Goal: Information Seeking & Learning: Learn about a topic

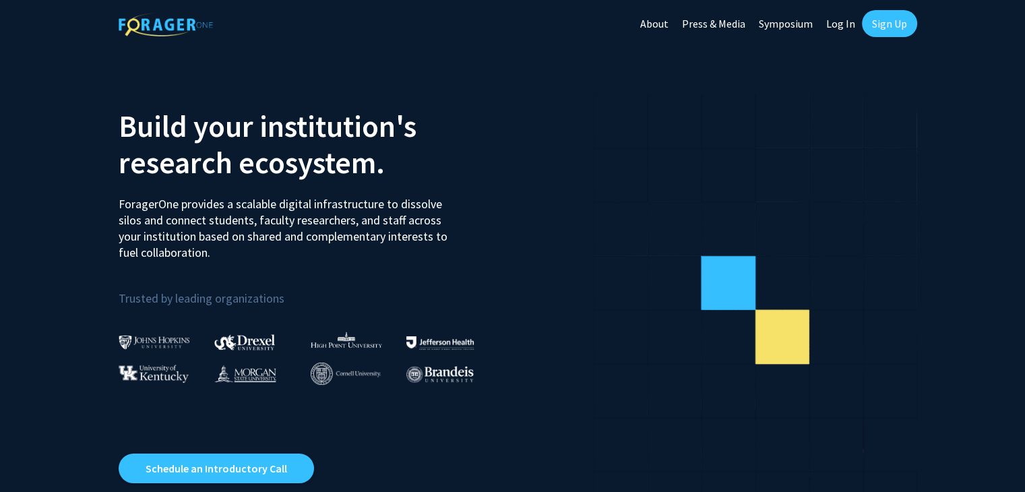
click at [844, 26] on link "Log In" at bounding box center [840, 23] width 42 height 47
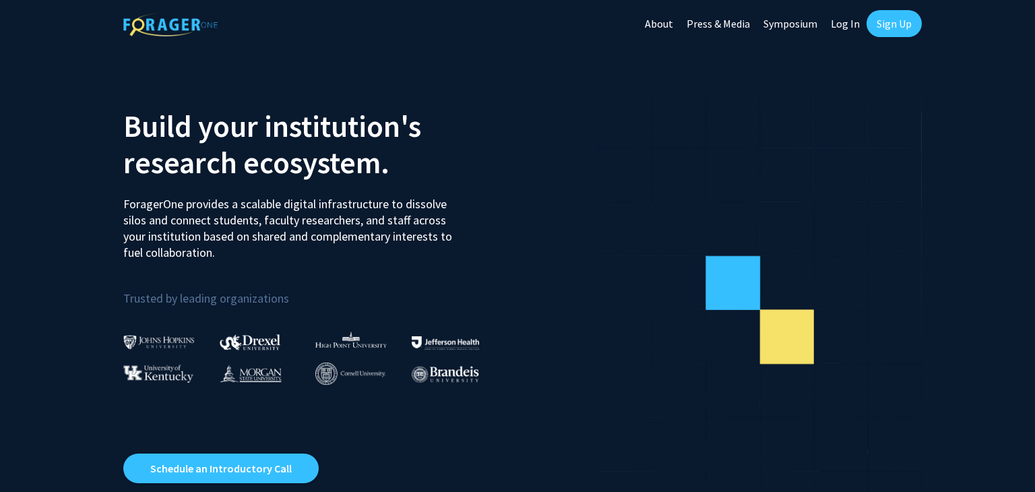
select select
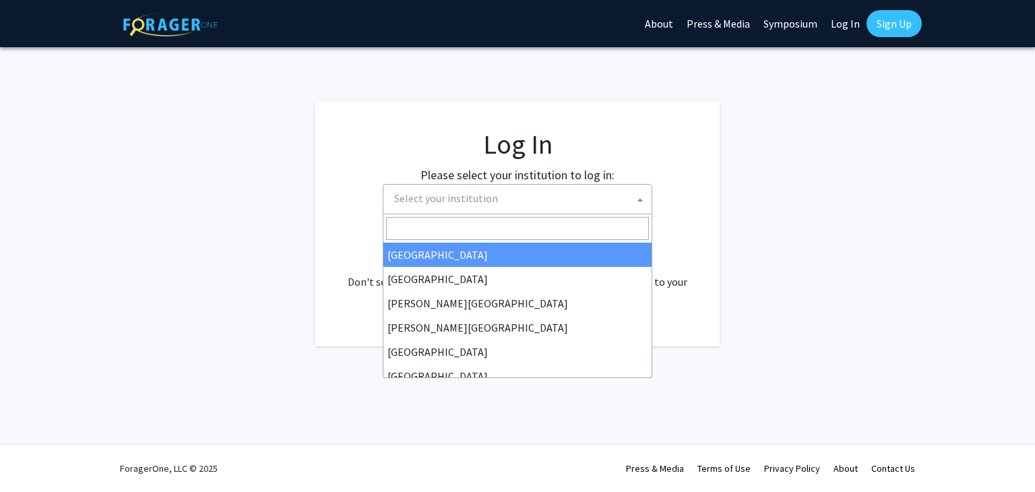
click at [590, 193] on span "Select your institution" at bounding box center [520, 199] width 263 height 28
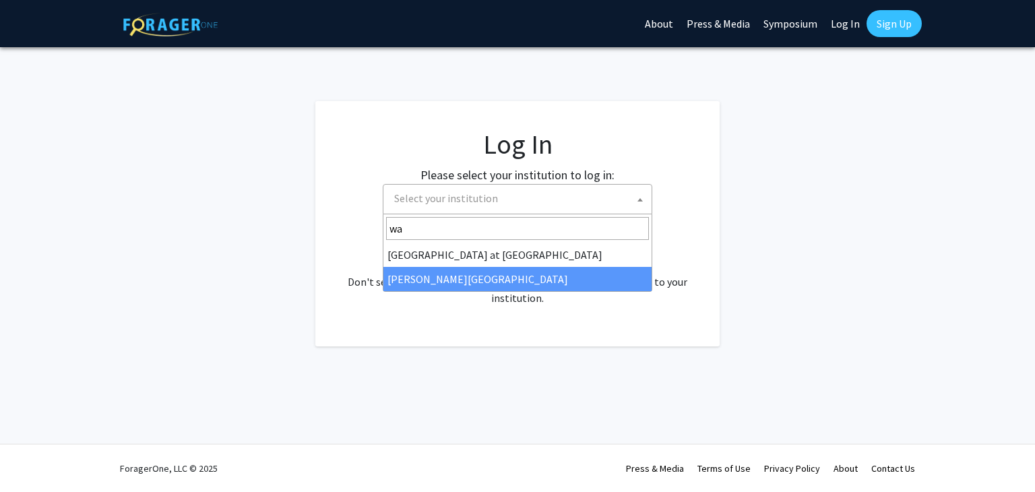
type input "wa"
select select "21"
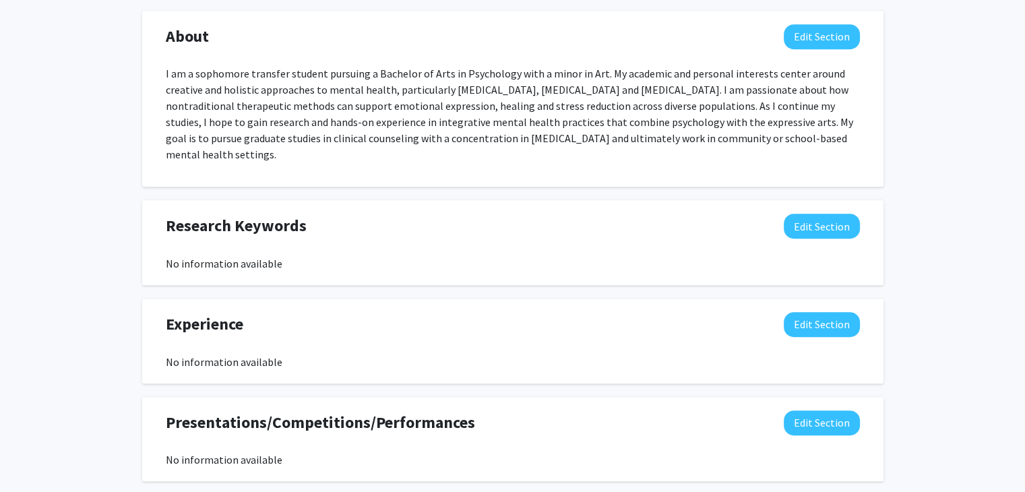
scroll to position [638, 0]
click at [811, 214] on button "Edit Section" at bounding box center [822, 225] width 76 height 25
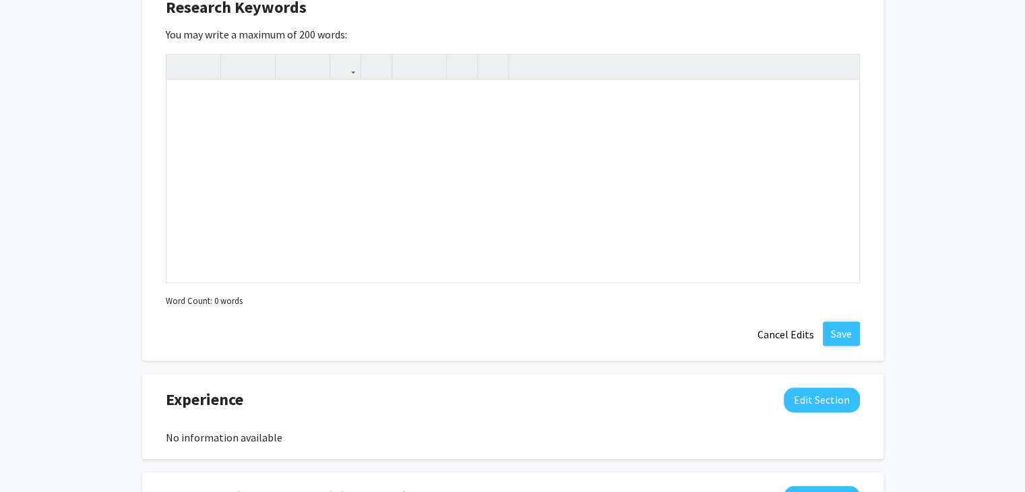
scroll to position [856, 0]
click at [798, 331] on button "Cancel Edits" at bounding box center [786, 334] width 74 height 26
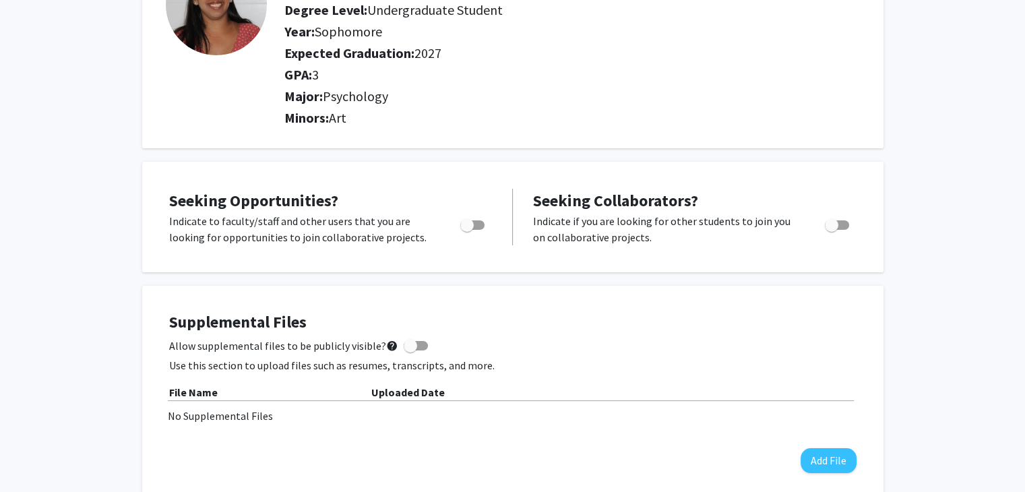
scroll to position [0, 0]
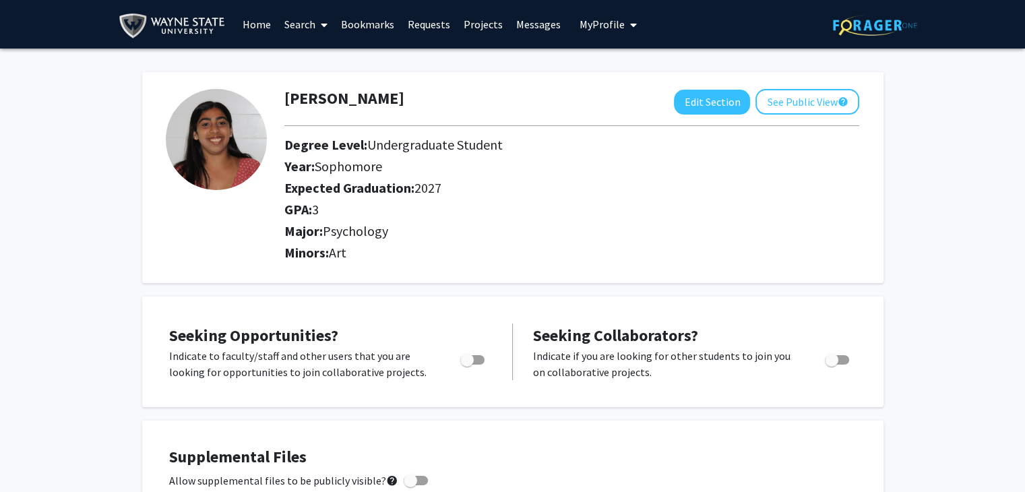
click at [253, 30] on link "Home" at bounding box center [257, 24] width 42 height 47
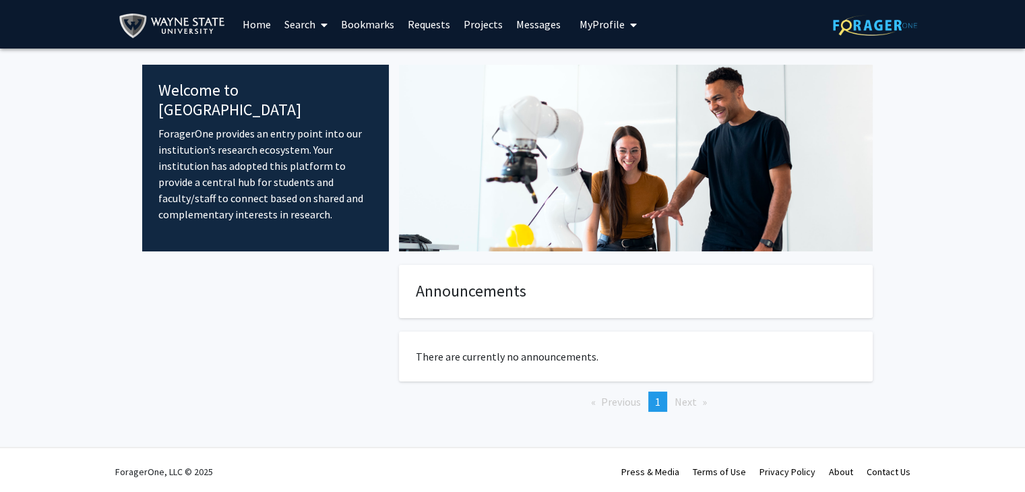
click at [273, 22] on link "Home" at bounding box center [257, 24] width 42 height 47
click at [300, 25] on link "Search" at bounding box center [306, 24] width 57 height 47
click at [317, 58] on span "Faculty/Staff" at bounding box center [327, 62] width 99 height 27
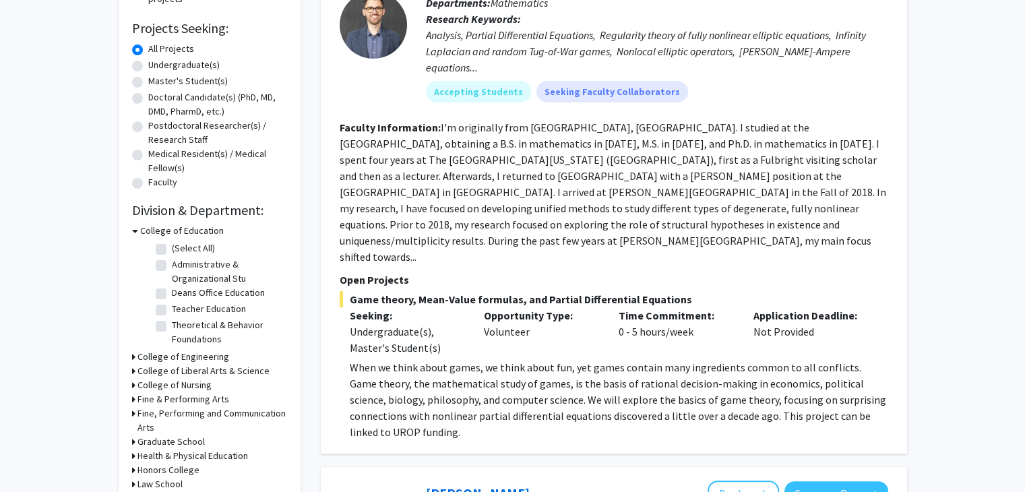
scroll to position [214, 0]
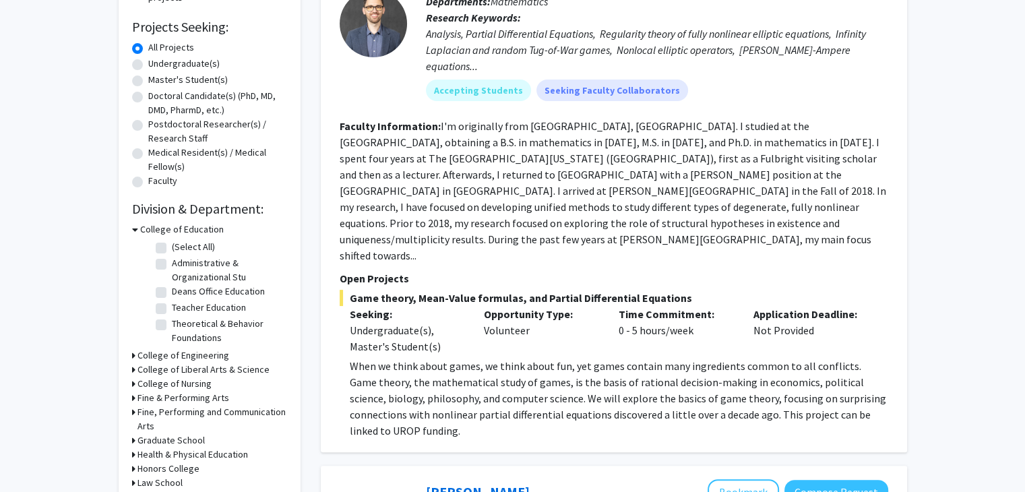
click at [199, 63] on label "Undergraduate(s)" at bounding box center [183, 64] width 71 height 14
click at [157, 63] on input "Undergraduate(s)" at bounding box center [152, 61] width 9 height 9
radio input "true"
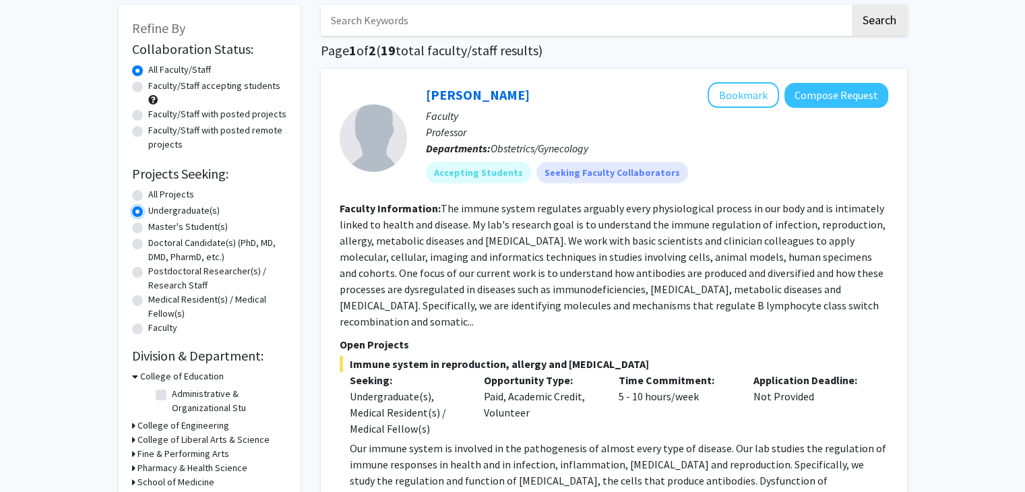
scroll to position [67, 0]
click at [341, 247] on section "Faculty Information: The immune system regulates arguably every physiological p…" at bounding box center [614, 264] width 548 height 129
click at [470, 230] on section "Faculty Information: The immune system regulates arguably every physiological p…" at bounding box center [614, 264] width 548 height 129
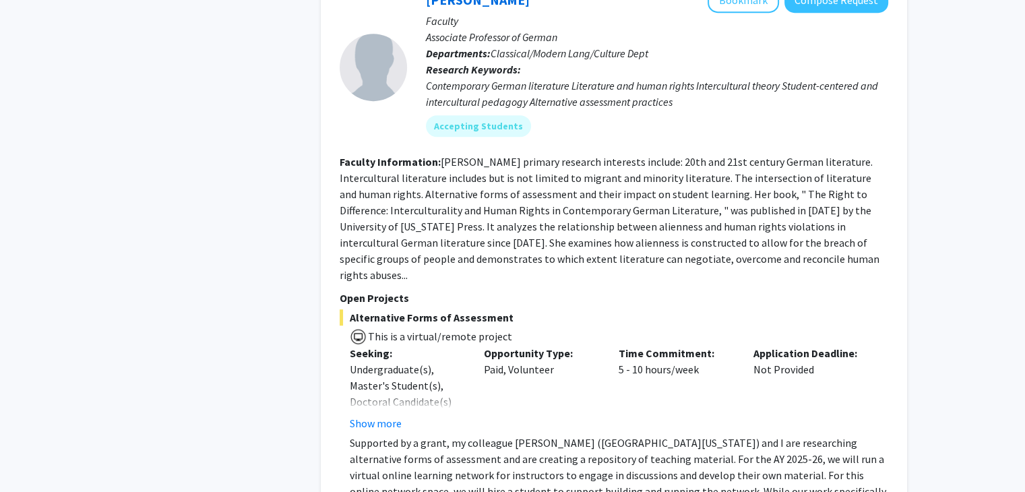
scroll to position [663, 0]
click at [385, 415] on button "Show more" at bounding box center [376, 423] width 52 height 16
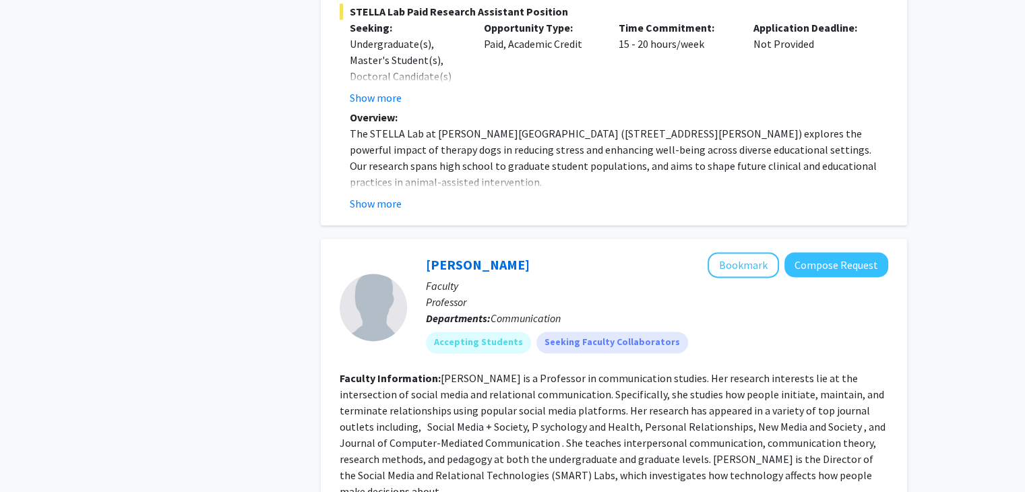
scroll to position [1764, 0]
click at [822, 253] on button "Compose Request" at bounding box center [836, 265] width 104 height 25
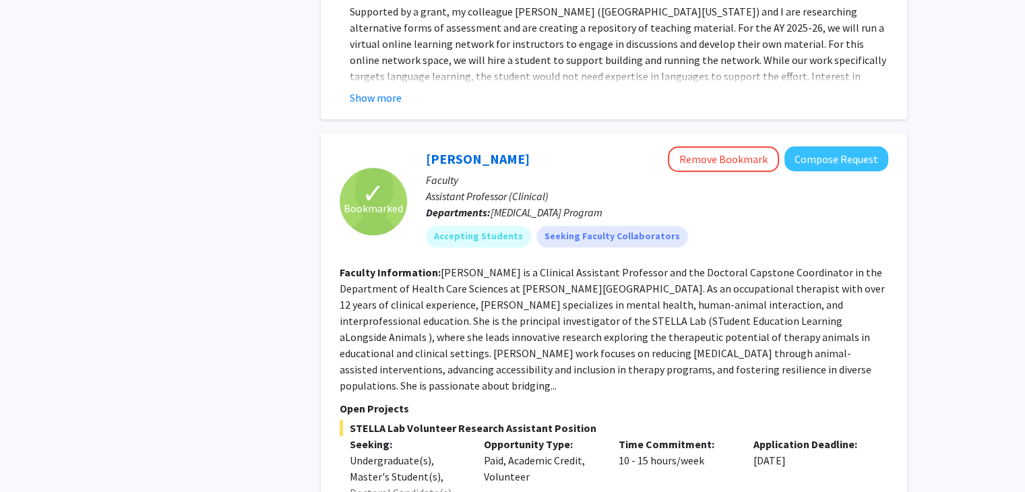
scroll to position [1088, 0]
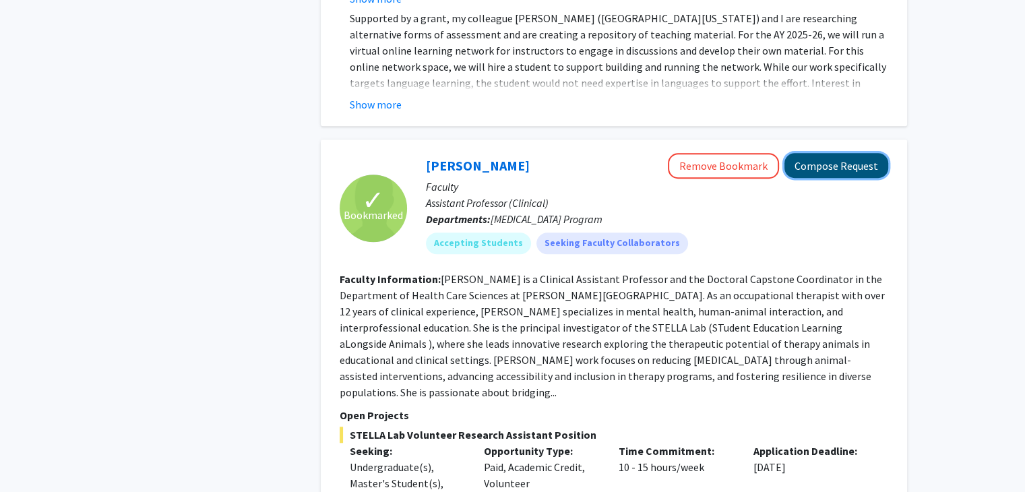
click at [852, 153] on button "Compose Request" at bounding box center [836, 165] width 104 height 25
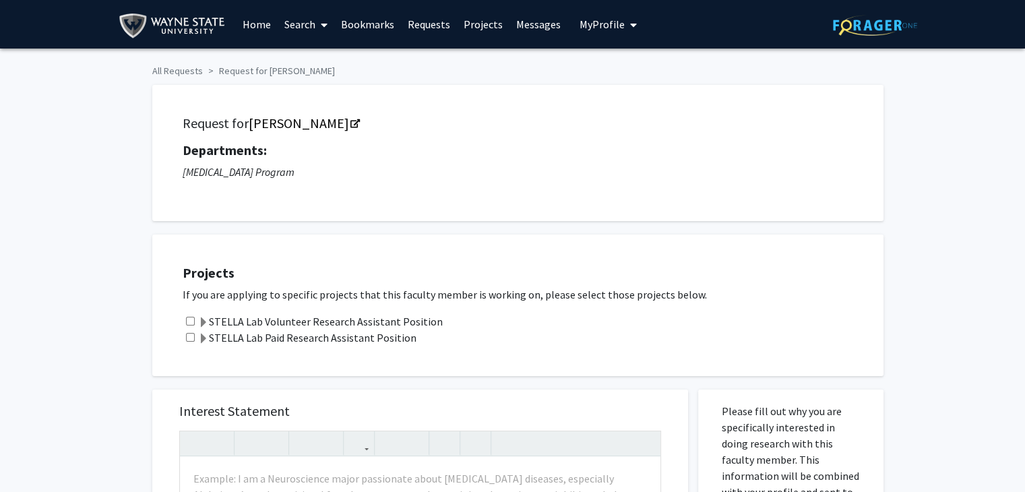
click at [288, 324] on label "STELLA Lab Volunteer Research Assistant Position" at bounding box center [320, 321] width 245 height 16
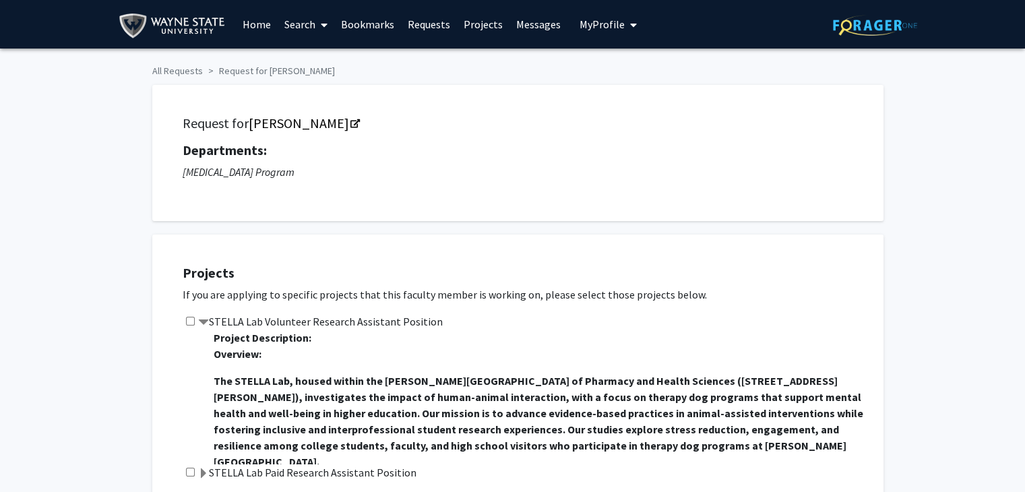
click at [189, 322] on input "checkbox" at bounding box center [190, 321] width 9 height 9
checkbox input "true"
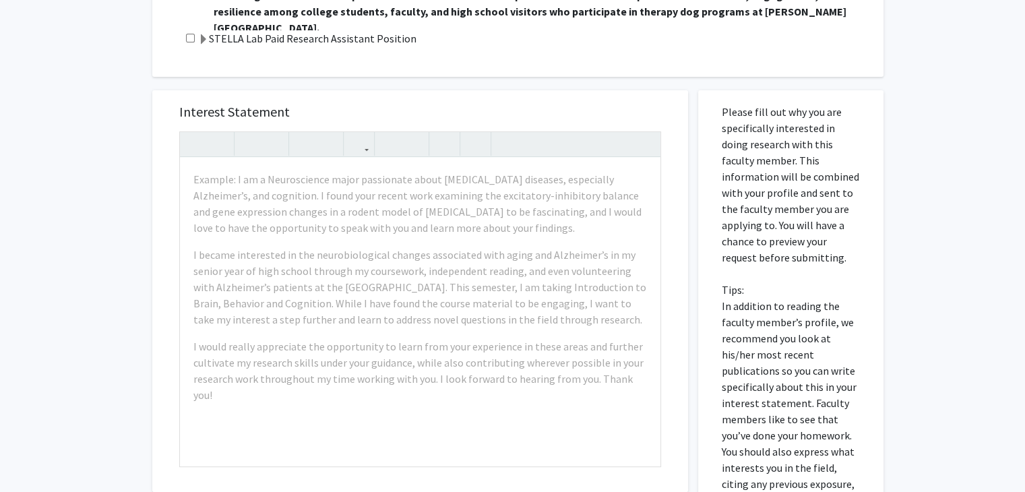
scroll to position [433, 0]
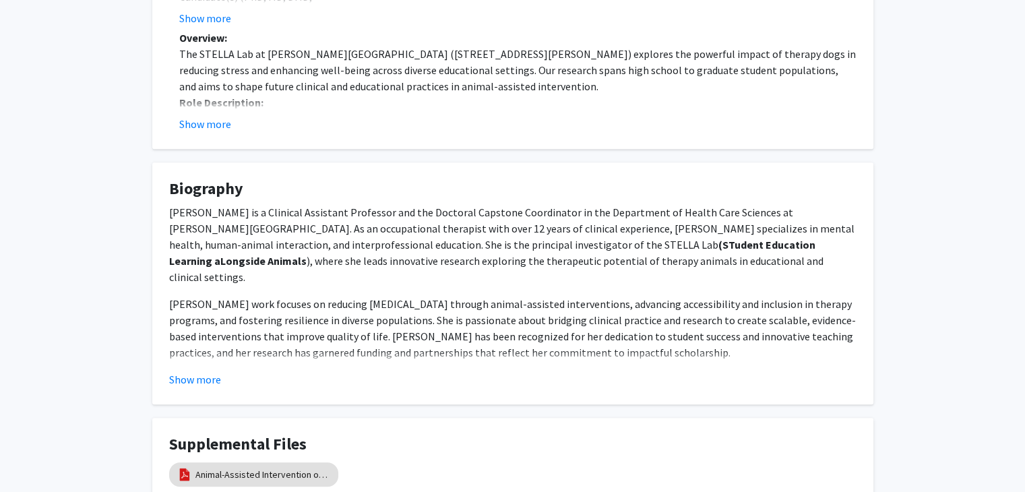
scroll to position [602, 0]
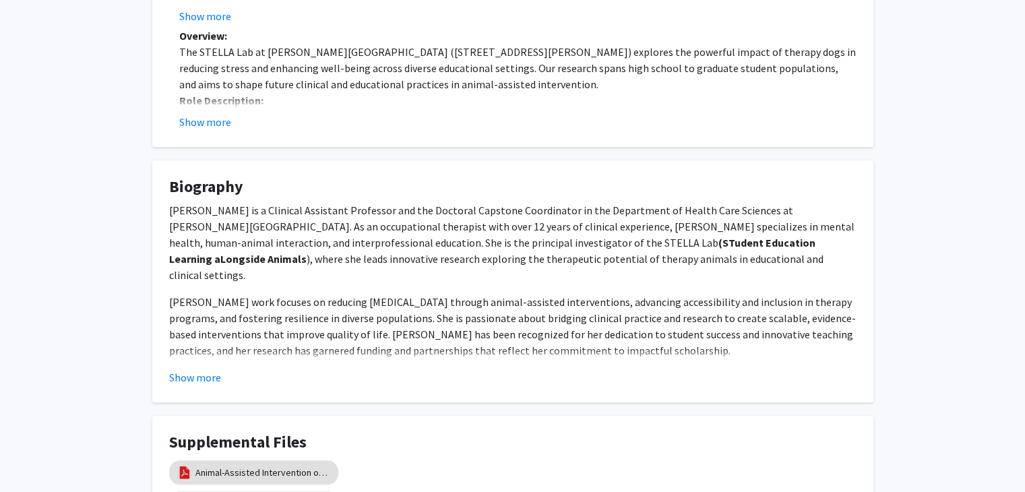
click at [186, 391] on fg-card "Biography Dr. Christine Kivlen is a Clinical Assistant Professor and the Doctor…" at bounding box center [512, 281] width 721 height 242
click at [185, 386] on fg-card "Biography Dr. Christine Kivlen is a Clinical Assistant Professor and the Doctor…" at bounding box center [512, 281] width 721 height 242
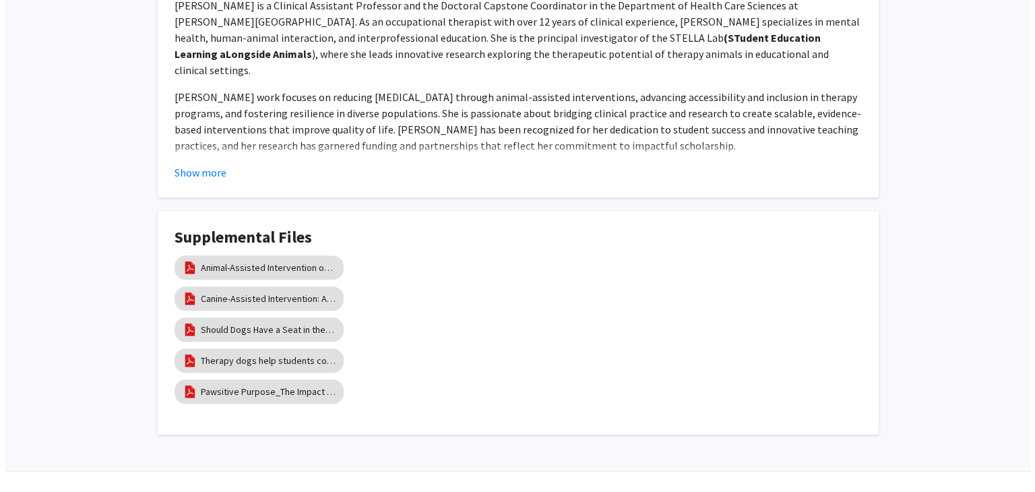
scroll to position [834, 0]
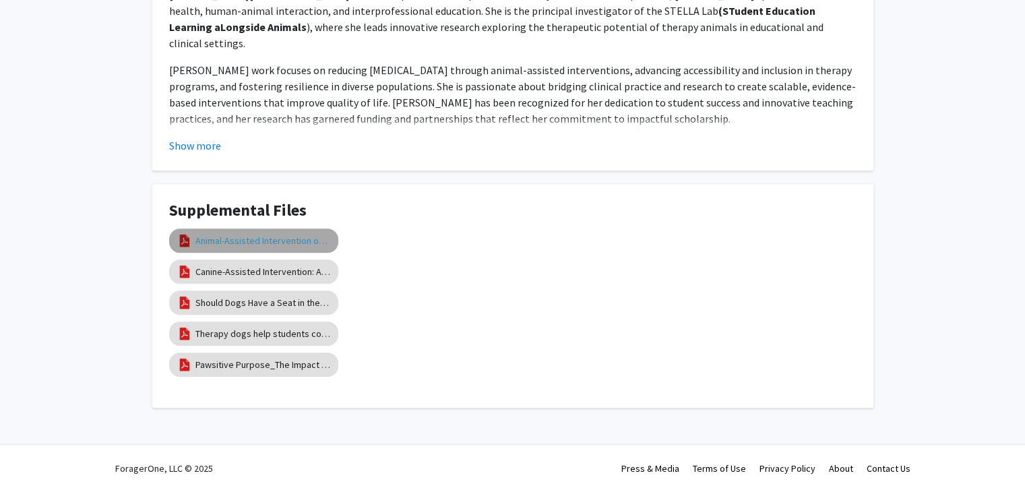
click at [267, 241] on link "Animal-Assisted Intervention on College Campuses" at bounding box center [262, 241] width 135 height 14
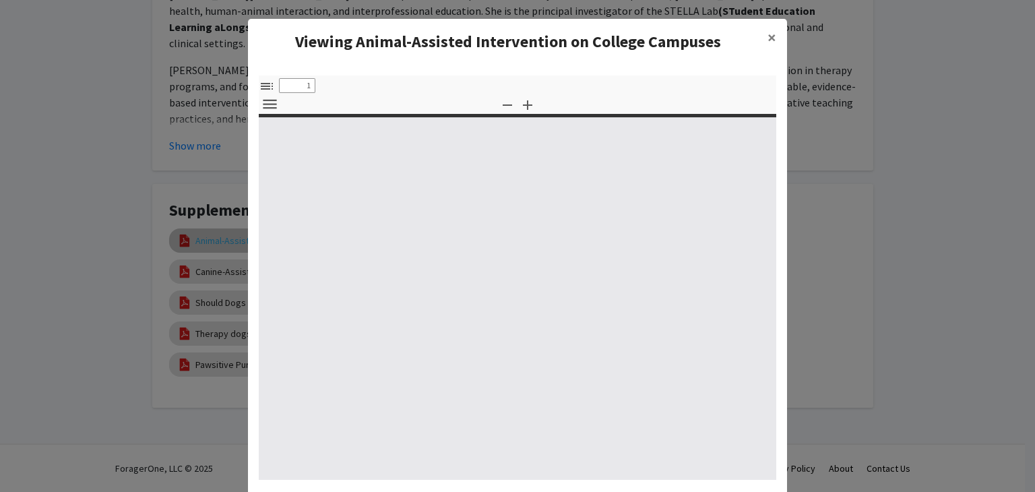
select select "custom"
type input "0"
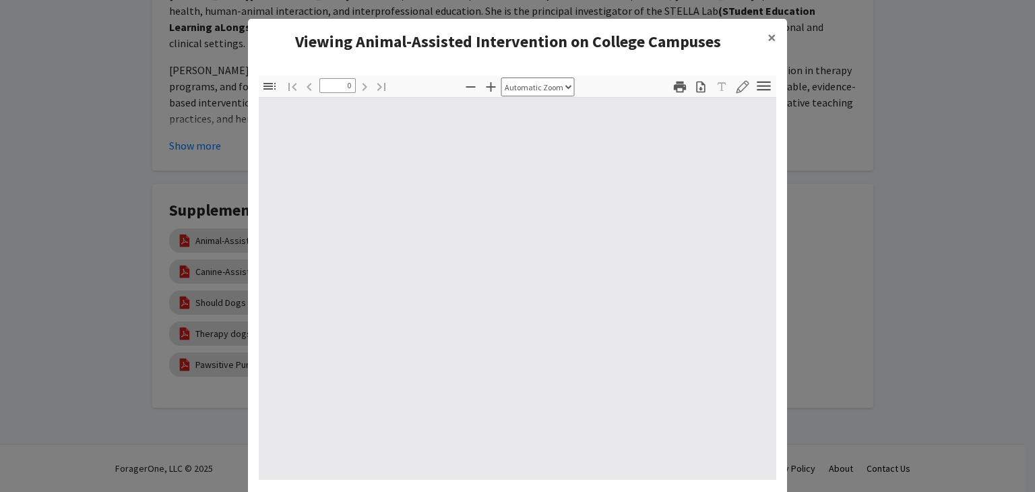
select select "custom"
type input "1"
select select "auto"
type input "1"
select select "auto"
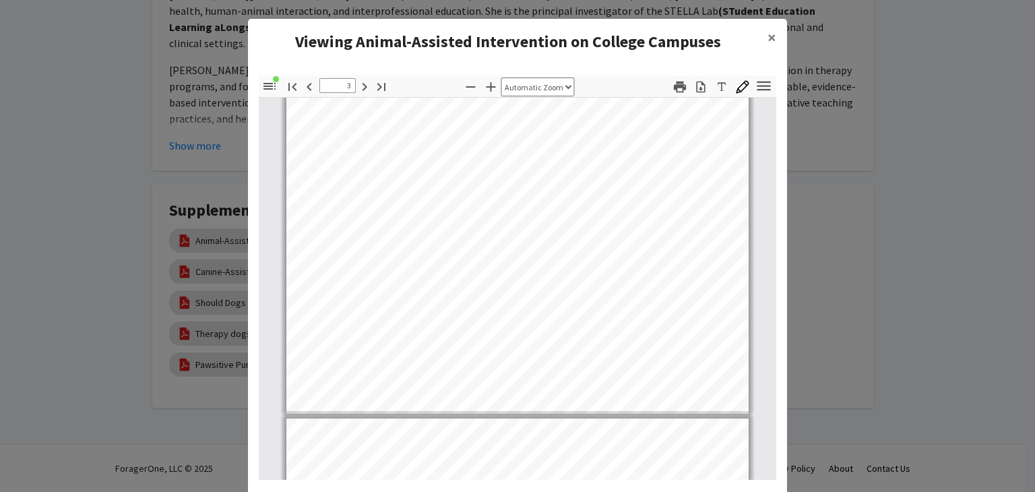
scroll to position [2151, 0]
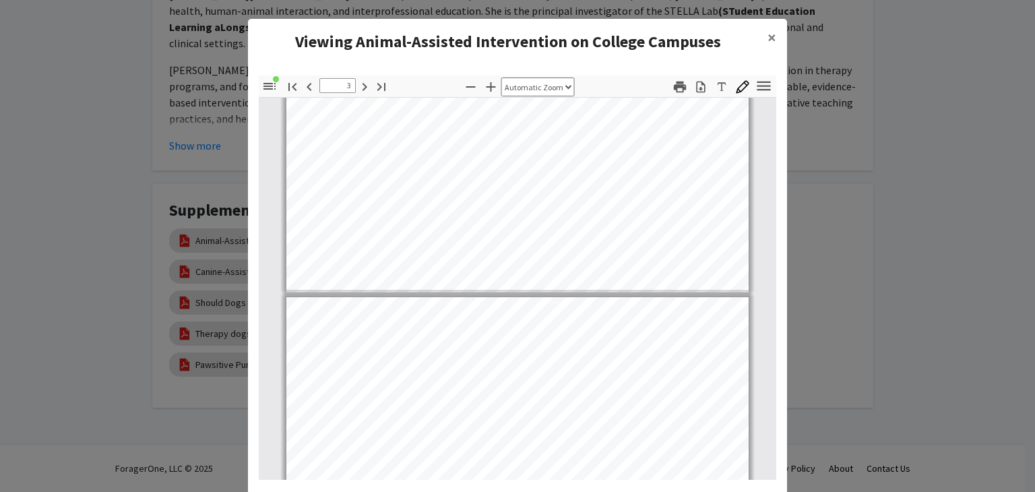
type input "4"
click at [770, 38] on span "×" at bounding box center [771, 37] width 9 height 21
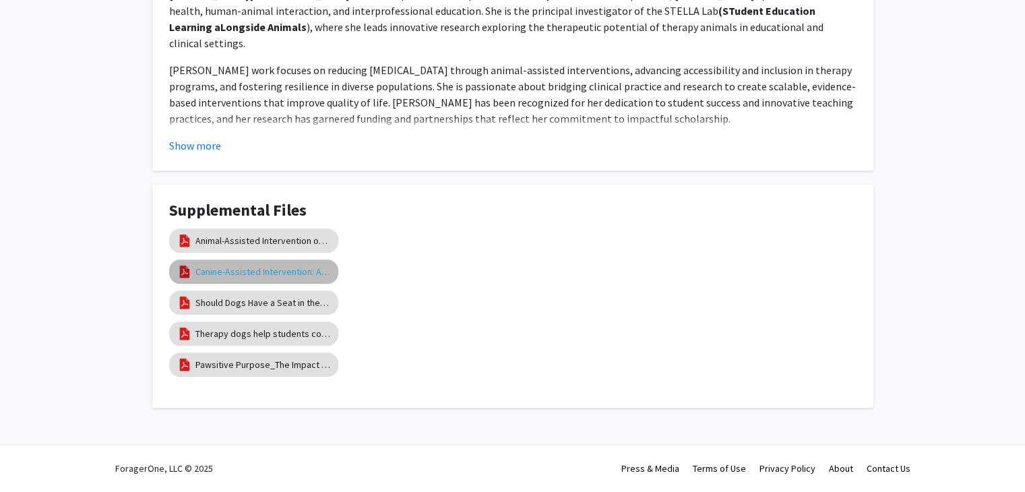
click at [314, 265] on link "Canine-Assisted Intervention: A Randomized Controlled Trial" at bounding box center [262, 272] width 135 height 14
select select "custom"
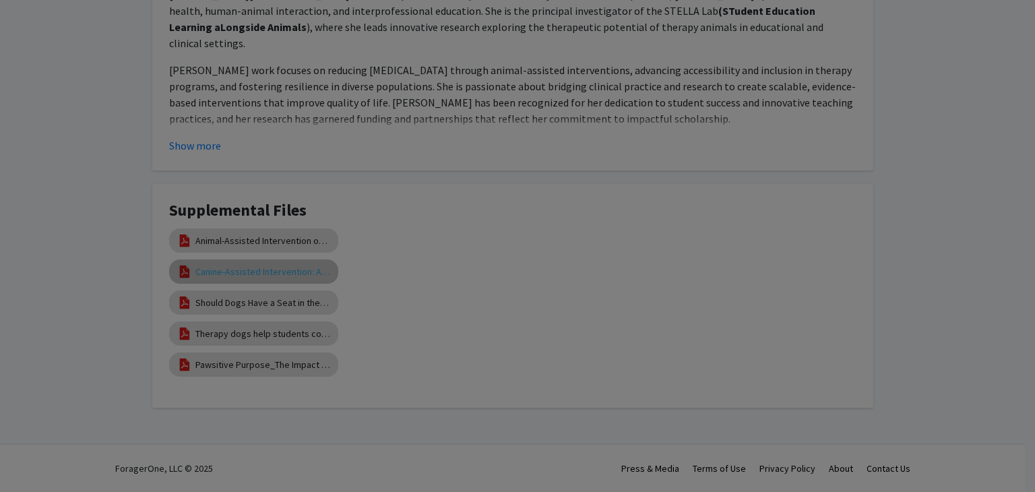
click at [314, 263] on div at bounding box center [517, 169] width 517 height 379
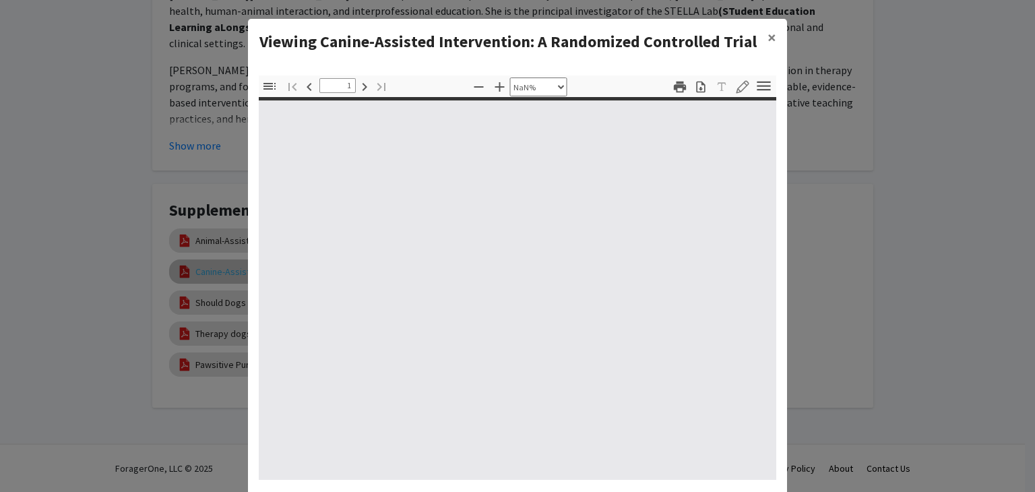
type input "0"
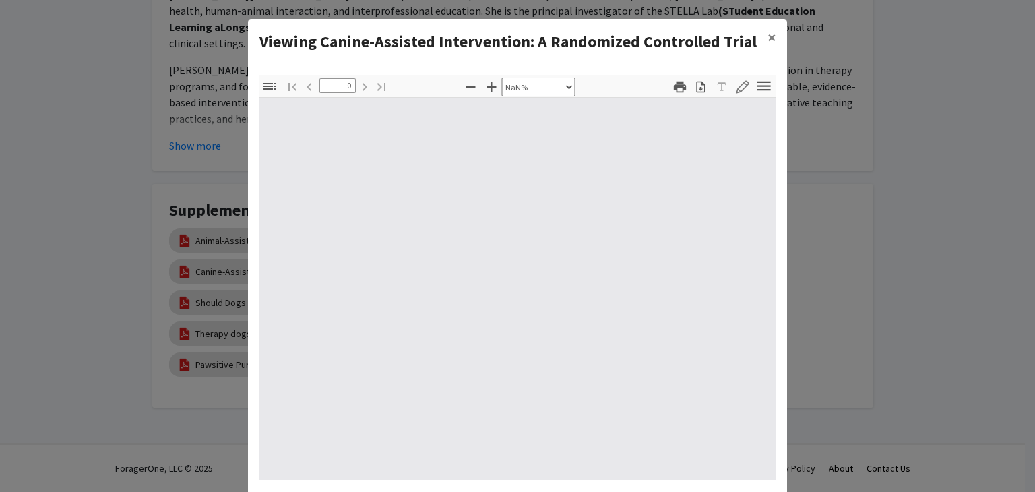
select select "auto"
type input "1"
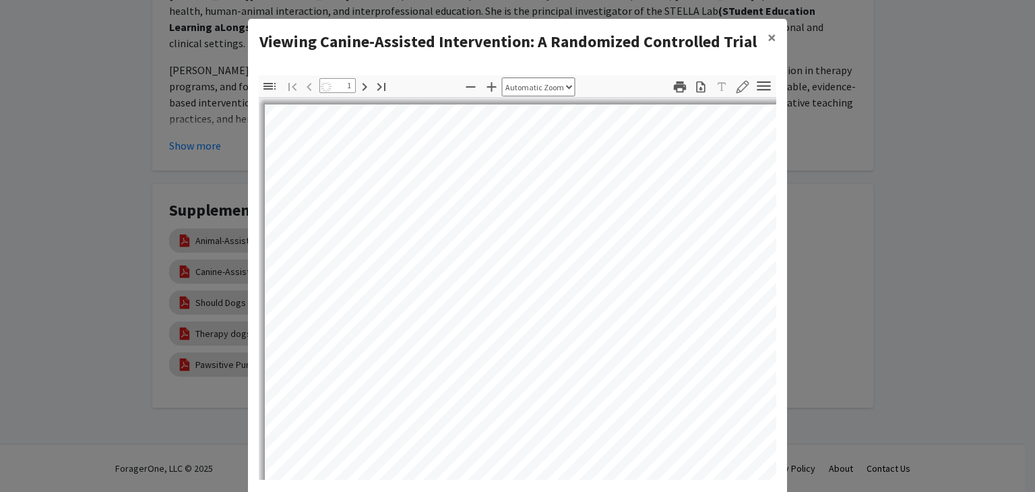
select select "auto"
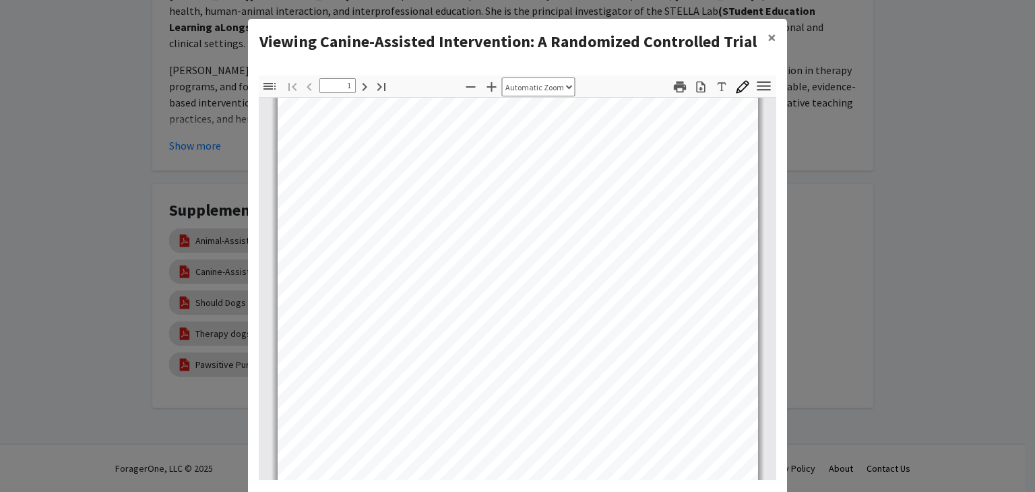
scroll to position [208, 0]
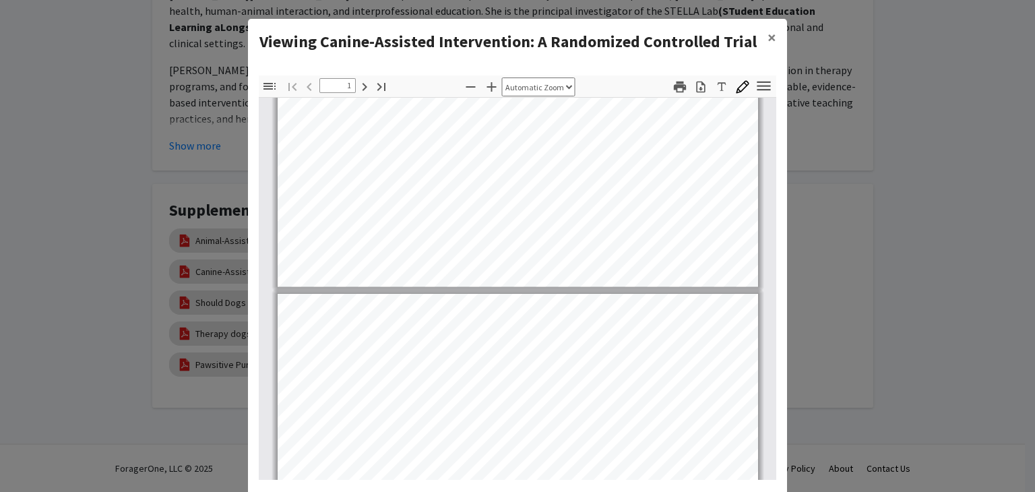
type input "2"
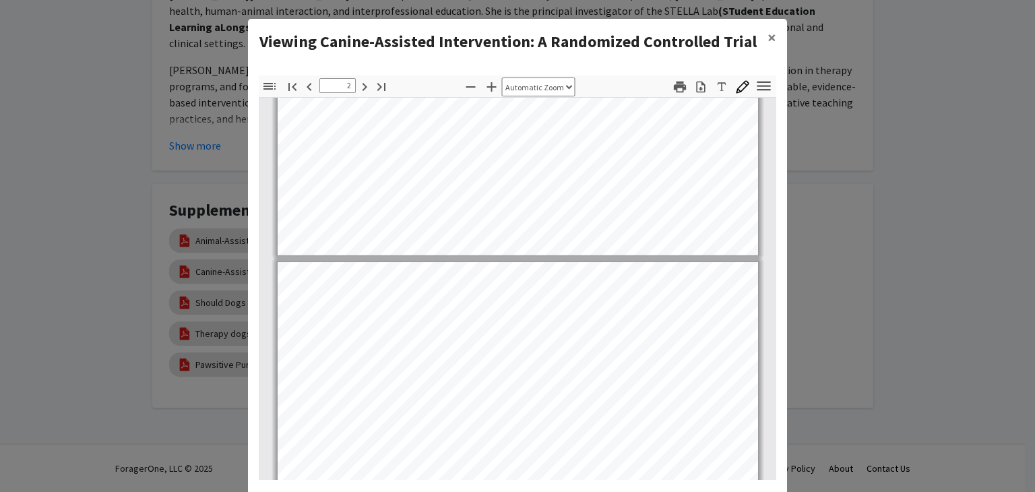
scroll to position [774, 0]
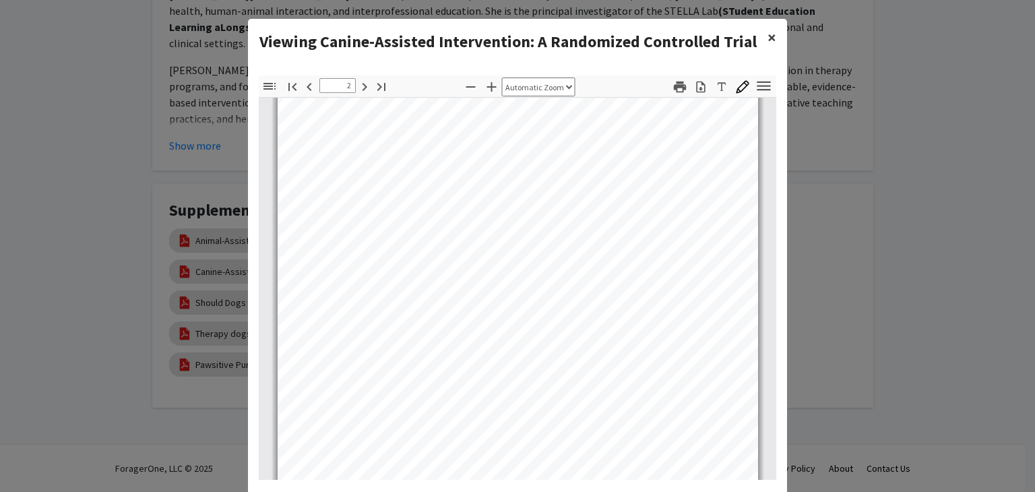
click at [767, 38] on span "×" at bounding box center [771, 37] width 9 height 21
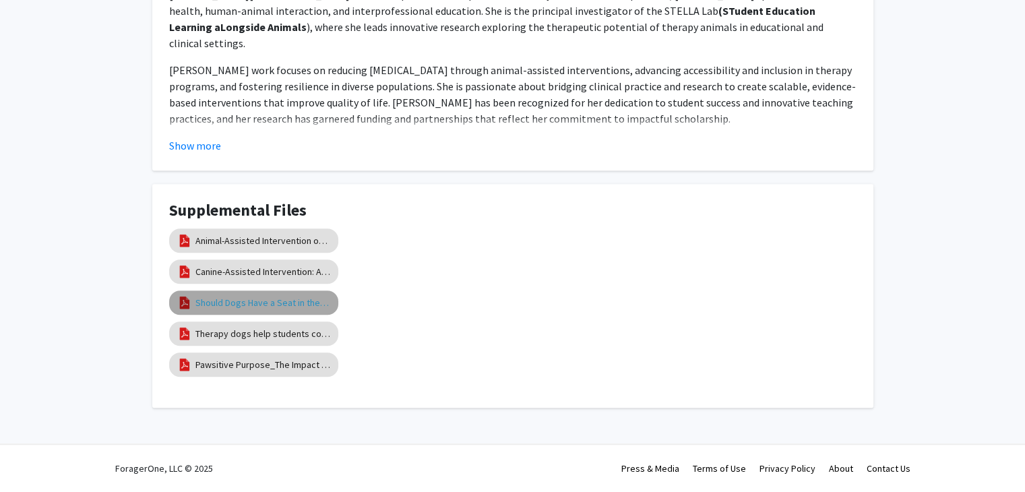
click at [261, 301] on link "Should Dogs Have a Seat in the Classroom?" at bounding box center [262, 303] width 135 height 14
select select "custom"
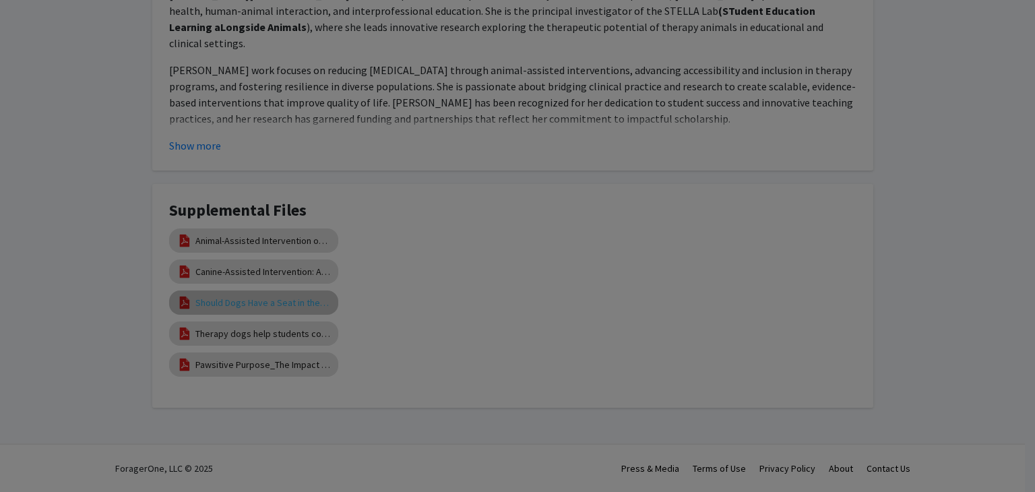
type input "0"
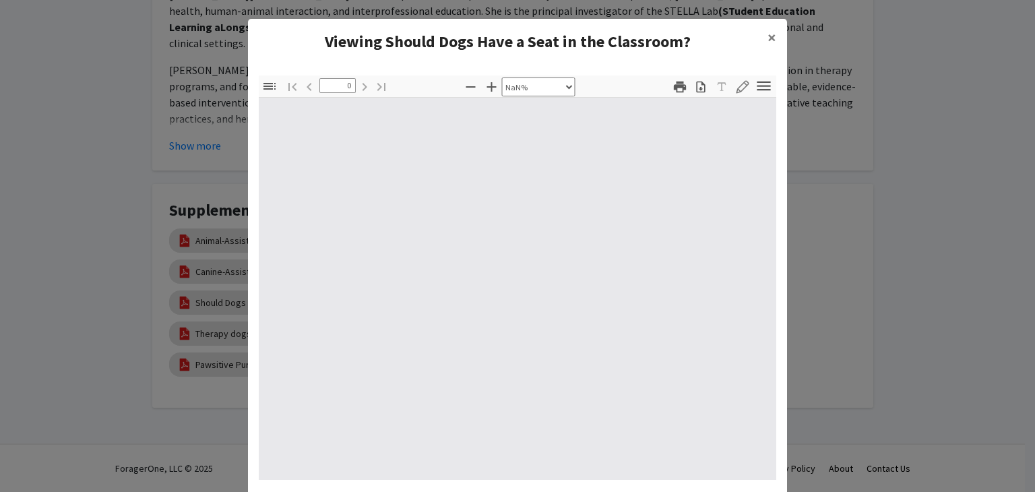
select select "auto"
type input "1"
select select "auto"
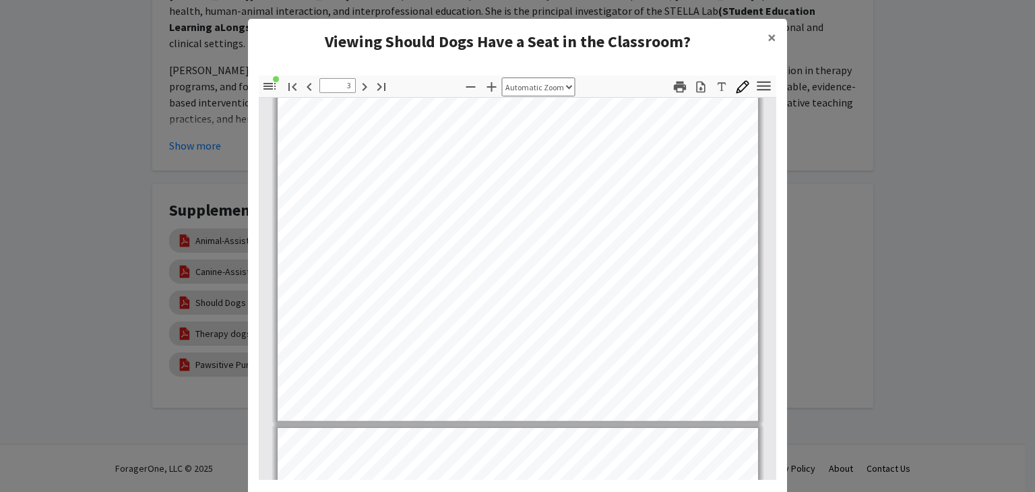
scroll to position [1565, 0]
type input "4"
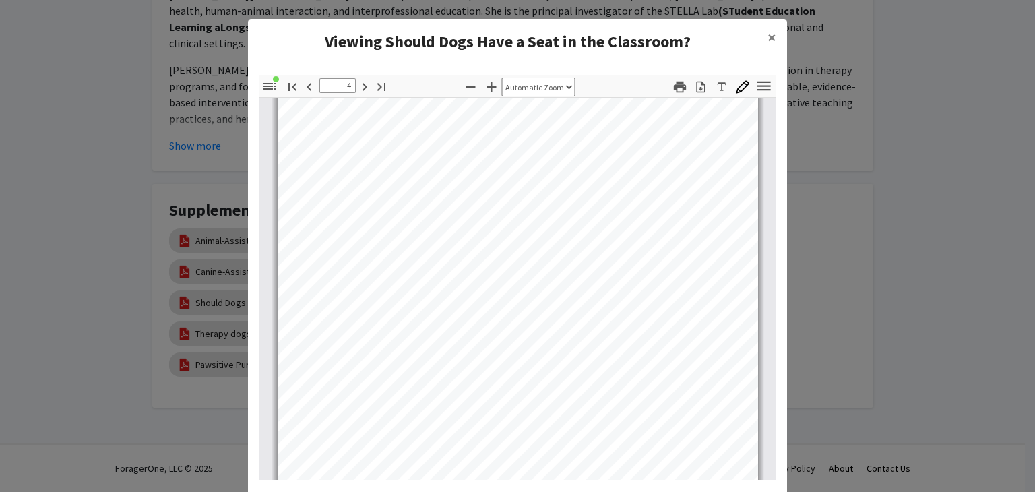
scroll to position [2116, 0]
click at [770, 36] on span "×" at bounding box center [771, 37] width 9 height 21
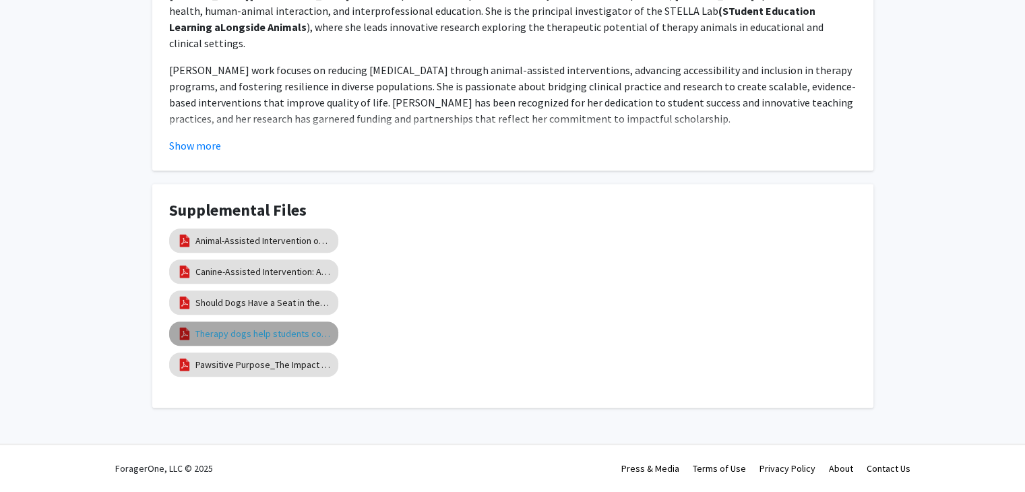
click at [305, 336] on link "Therapy dogs help students cope with the stress of college life" at bounding box center [262, 334] width 135 height 14
select select "custom"
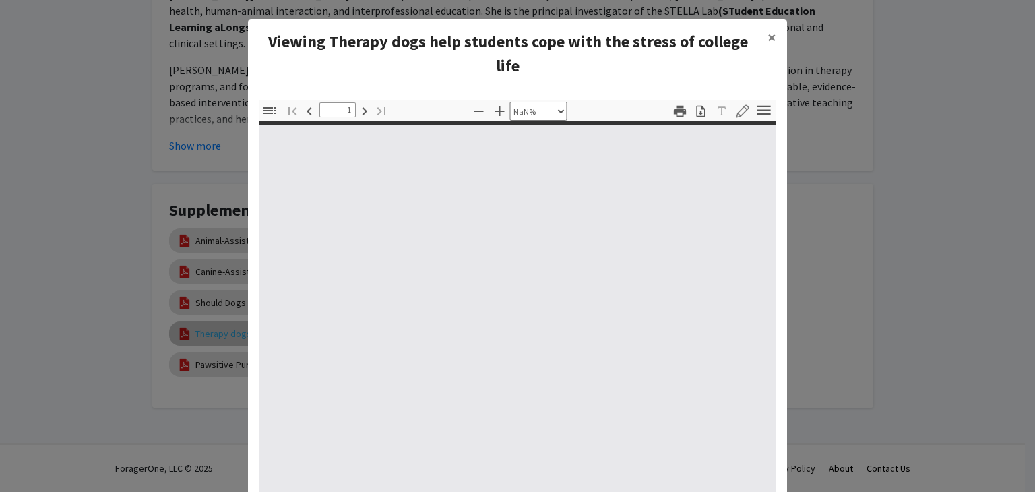
type input "0"
select select "custom"
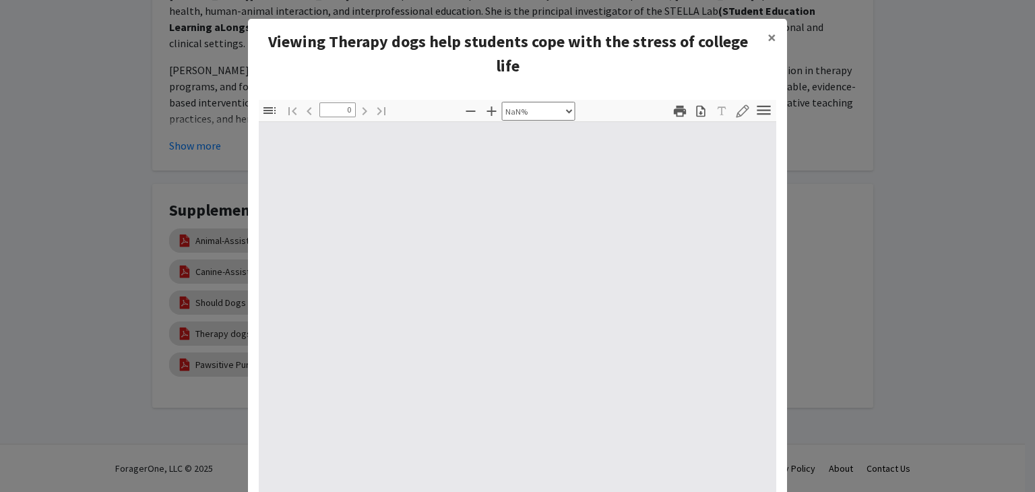
type input "1"
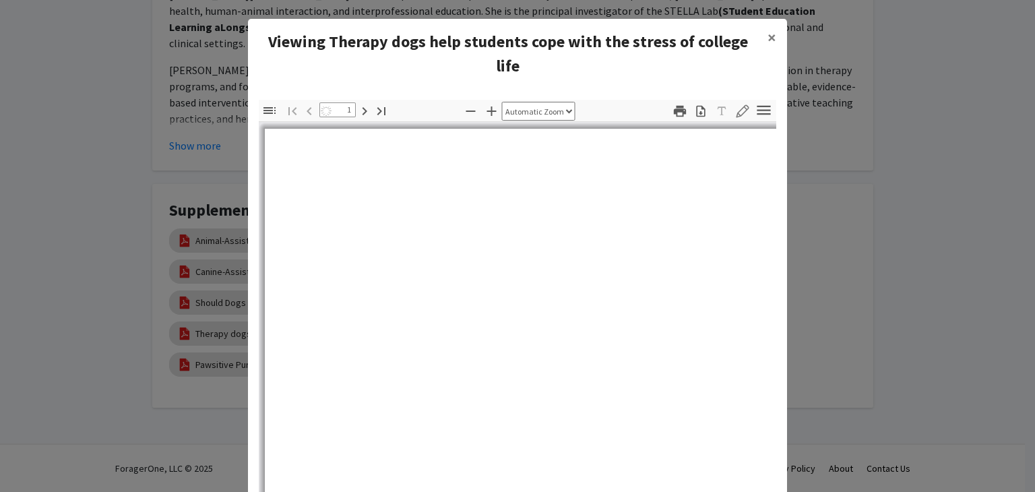
select select "auto"
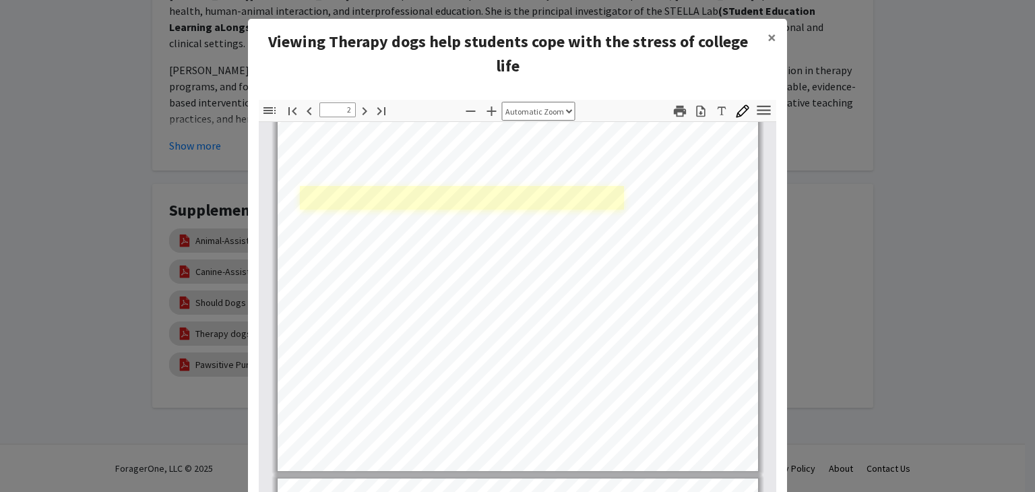
scroll to position [1024, 0]
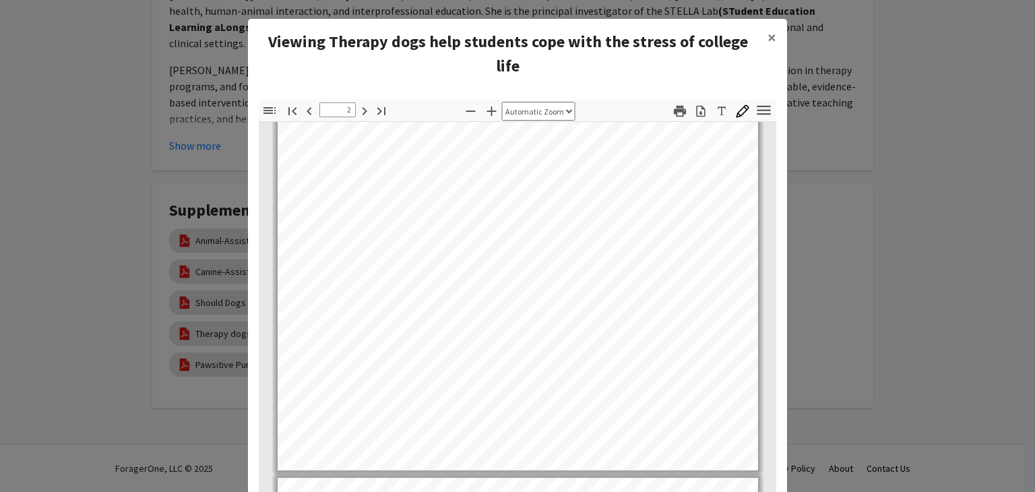
click at [714, 78] on div "Viewing Therapy dogs help students cope with the stress of college life ×" at bounding box center [517, 54] width 539 height 70
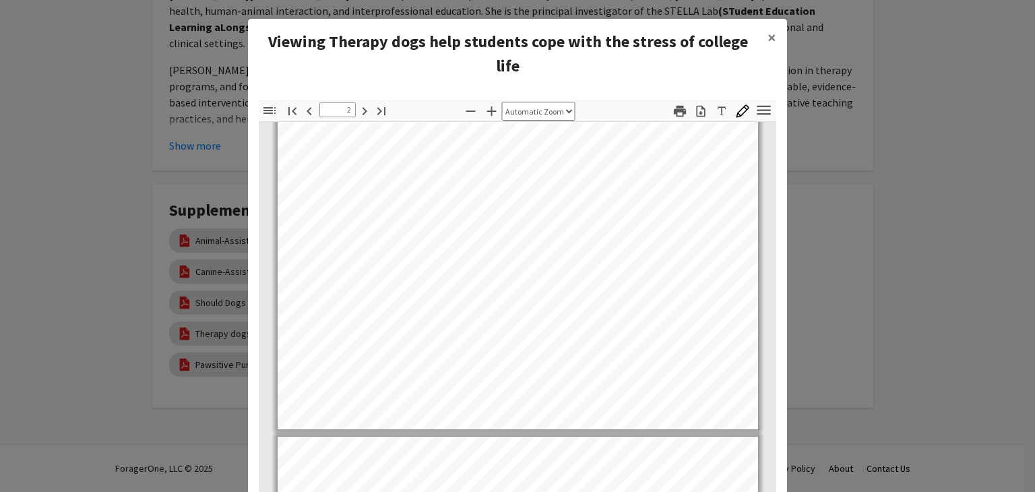
scroll to position [1065, 0]
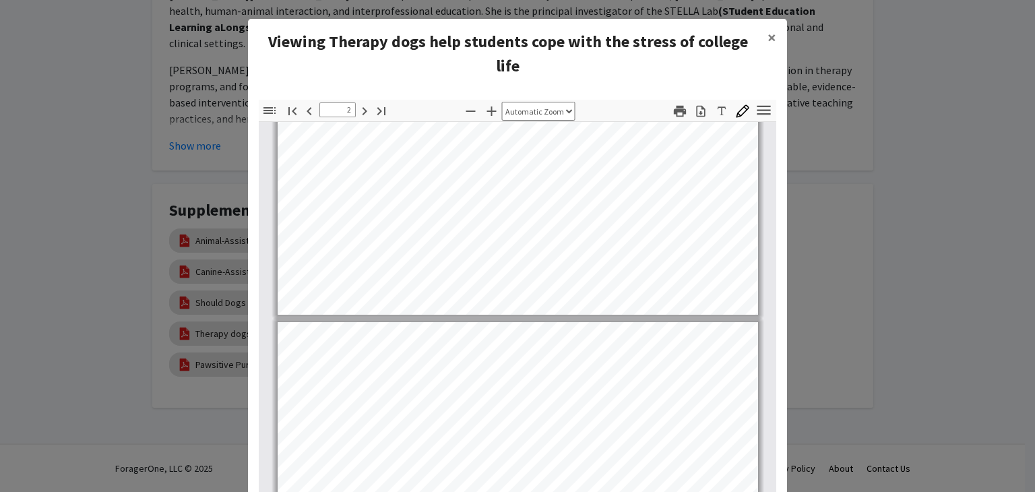
type input "3"
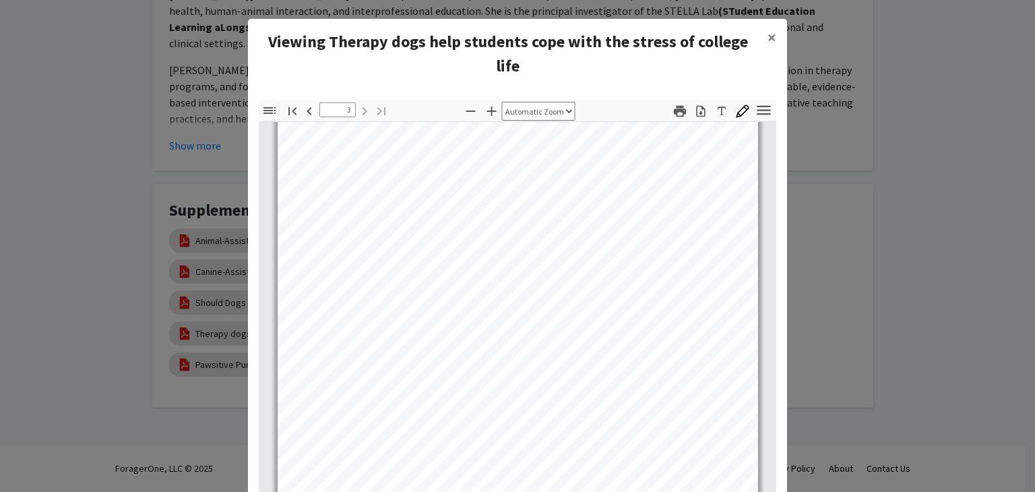
scroll to position [1587, 0]
click at [761, 40] on button "×" at bounding box center [772, 38] width 30 height 38
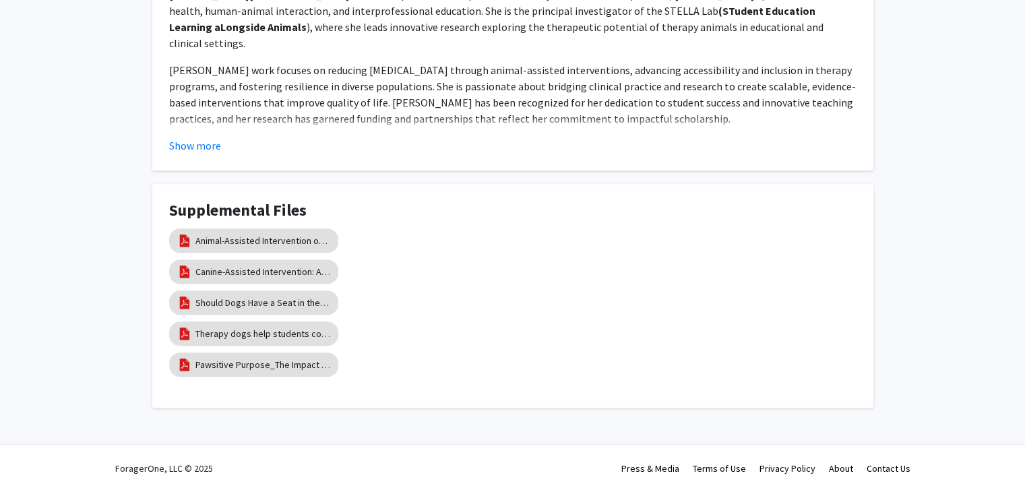
click at [339, 362] on div "Pawsitive Purpose_The Impact of Autism Assistance Dogs" at bounding box center [270, 364] width 202 height 31
click at [325, 363] on link "Pawsitive Purpose_The Impact of Autism Assistance Dogs" at bounding box center [262, 365] width 135 height 14
select select "custom"
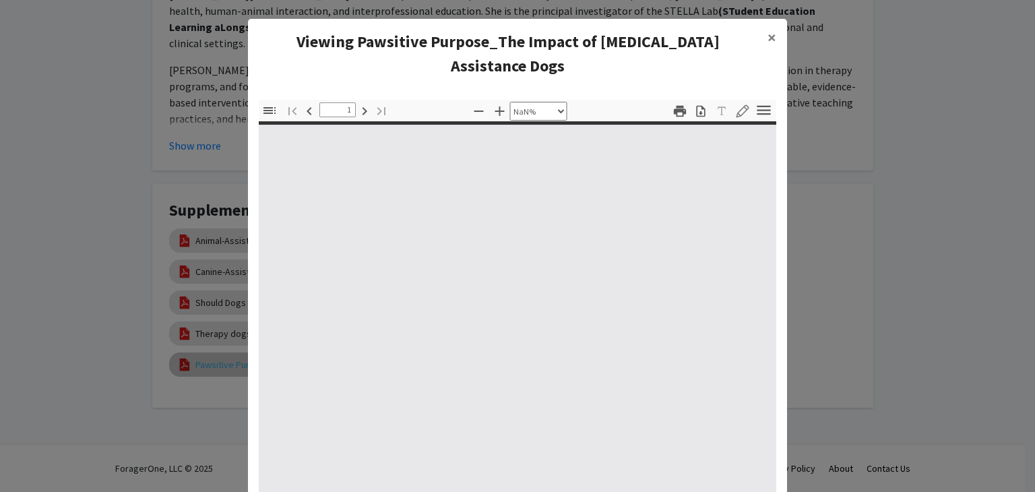
type input "0"
select select "auto"
type input "1"
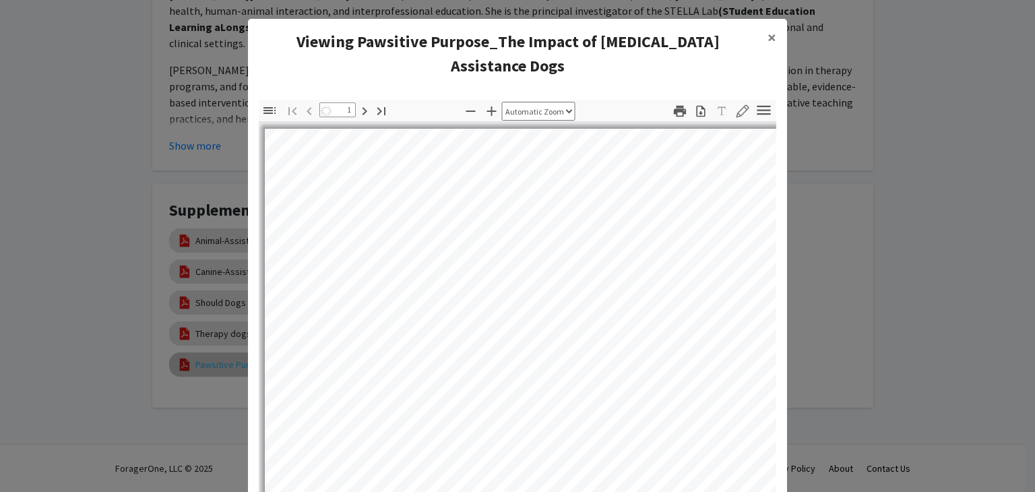
select select "auto"
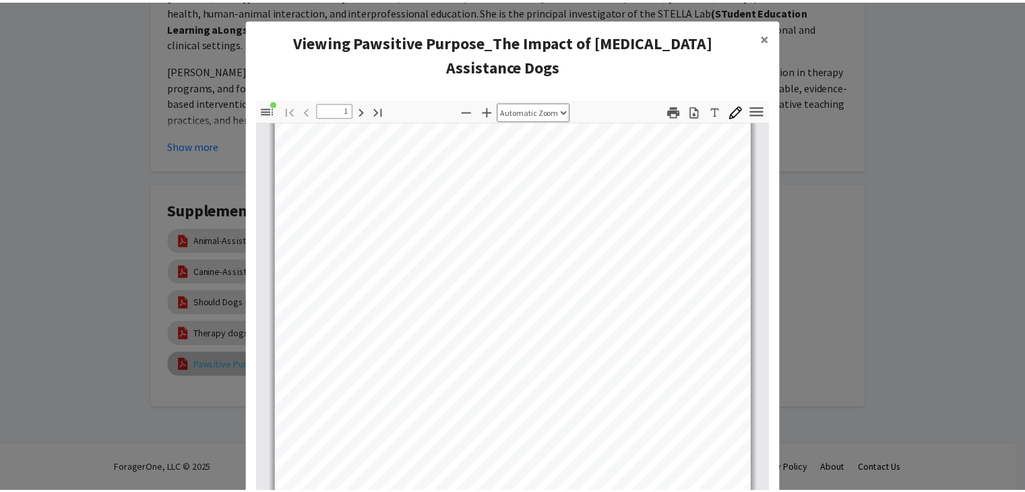
scroll to position [0, 0]
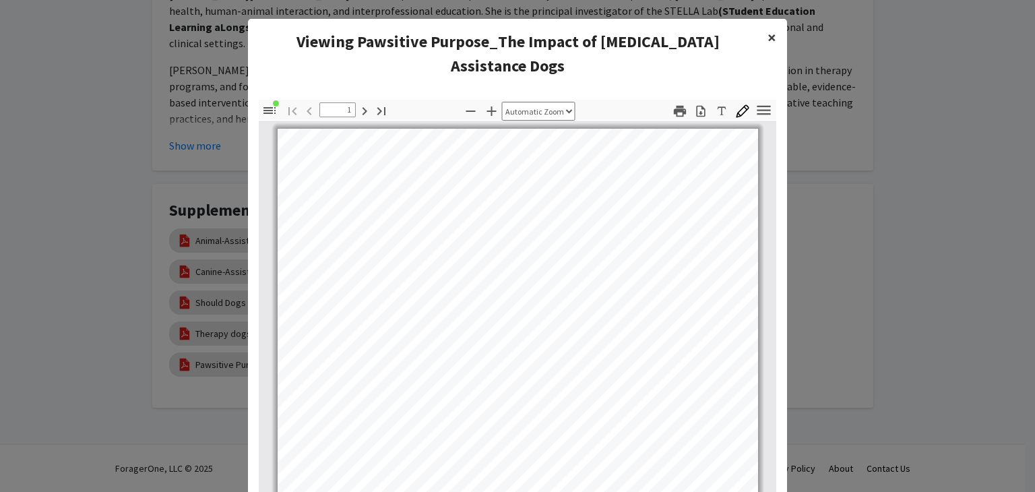
click at [772, 30] on button "×" at bounding box center [772, 38] width 30 height 38
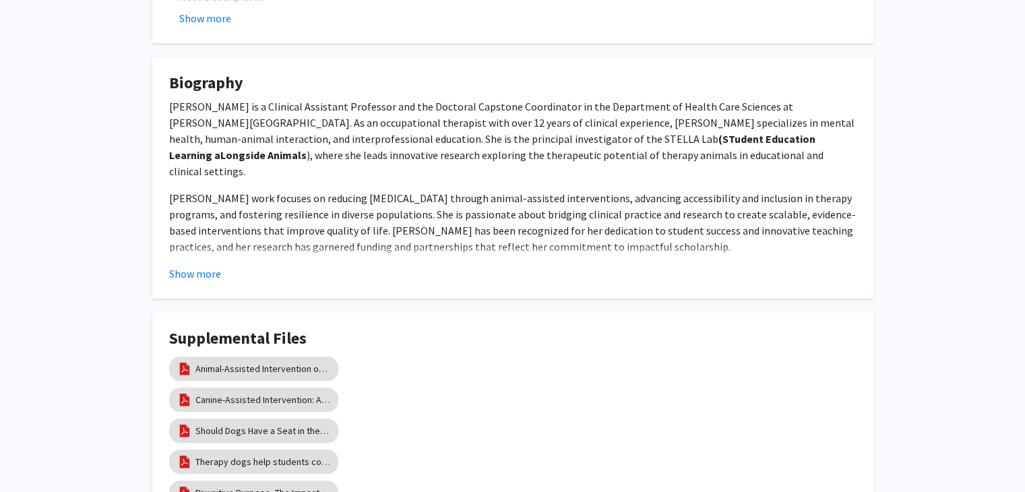
scroll to position [707, 0]
